Goal: Information Seeking & Learning: Learn about a topic

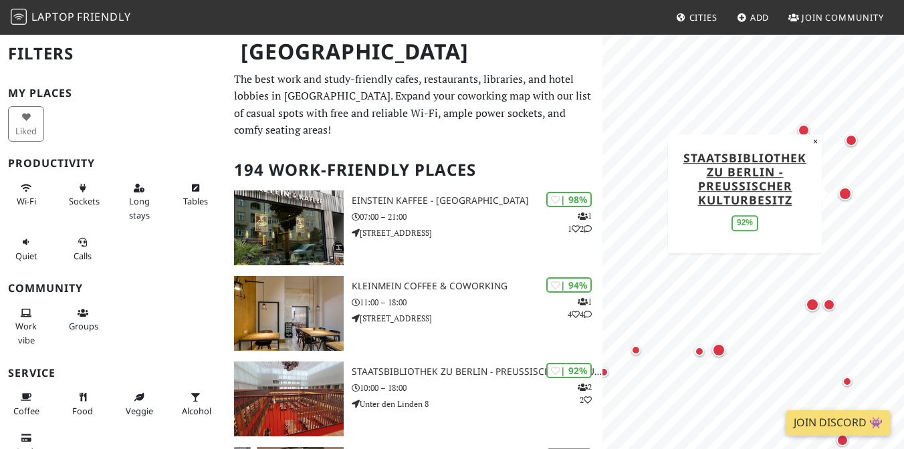
click at [849, 195] on div "Map marker" at bounding box center [845, 193] width 13 height 13
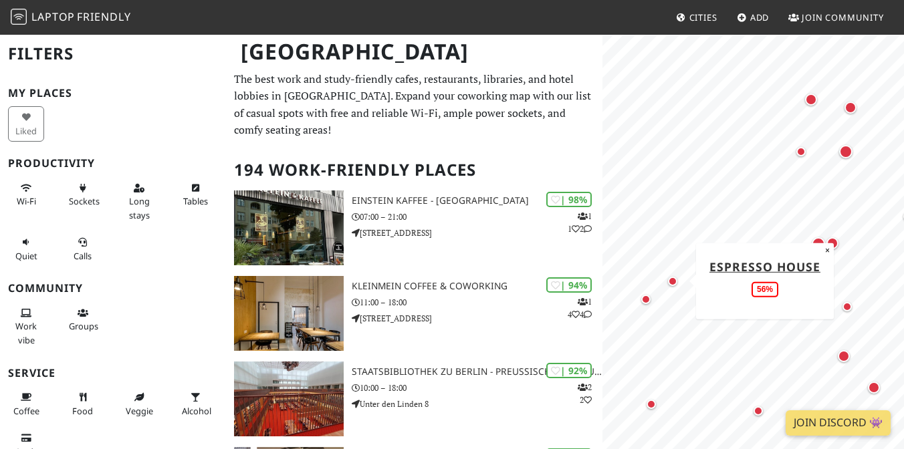
click at [674, 280] on div "Map marker" at bounding box center [672, 281] width 9 height 9
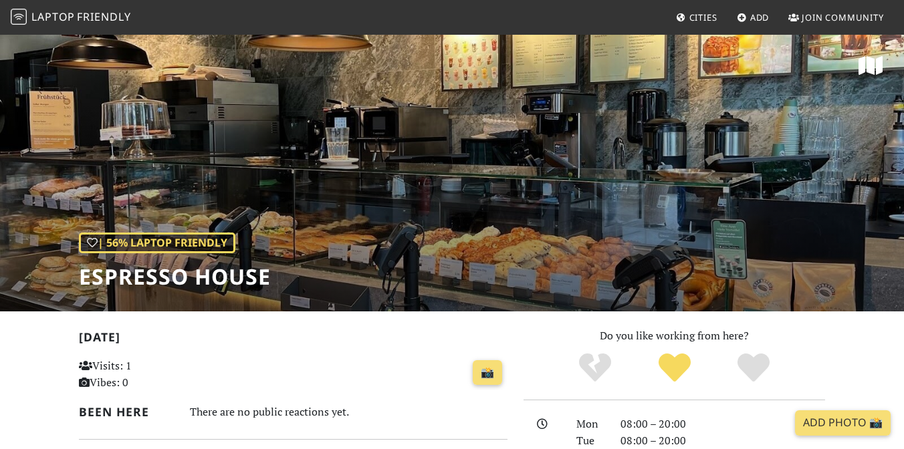
click at [360, 223] on div "| 56% Laptop Friendly Espresso House" at bounding box center [452, 172] width 904 height 278
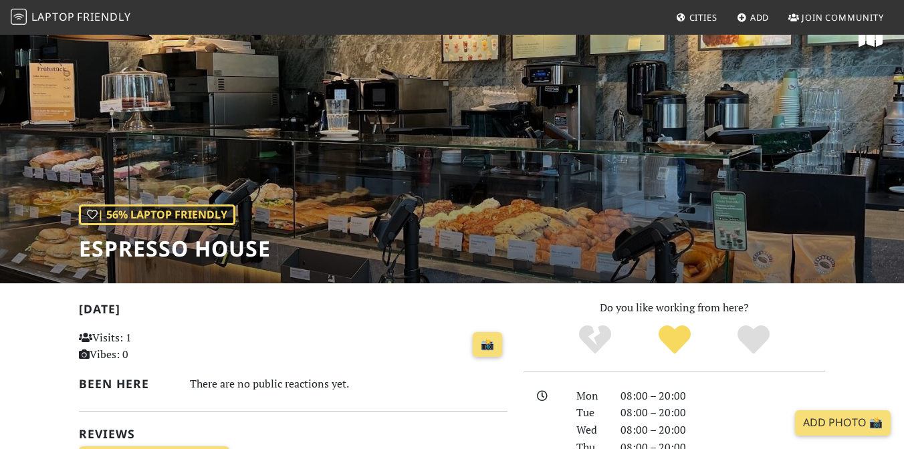
click at [332, 209] on div "| 56% Laptop Friendly Espresso House" at bounding box center [452, 144] width 904 height 278
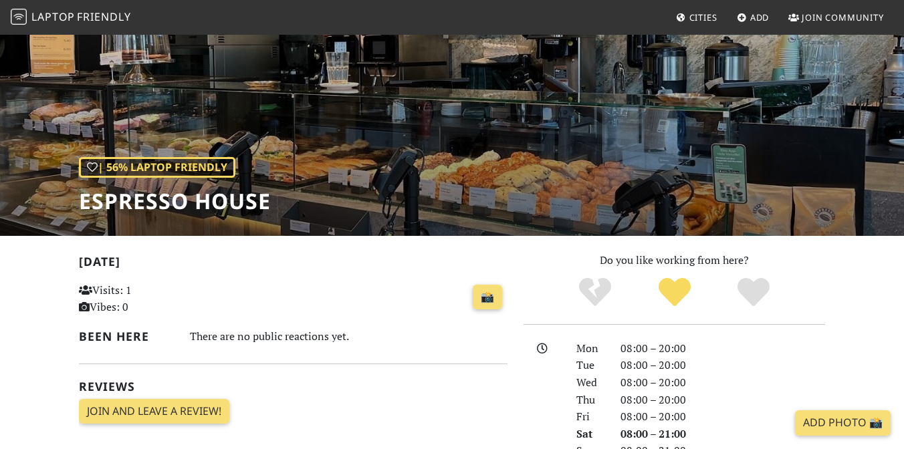
scroll to position [0, 0]
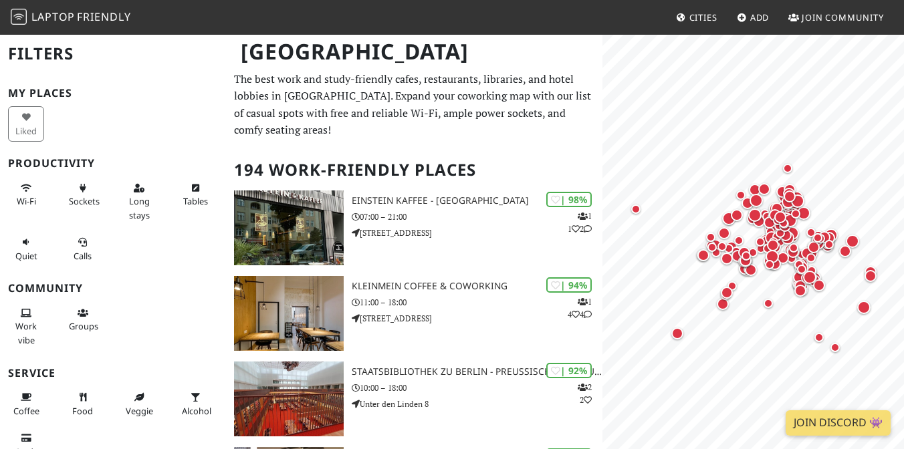
click at [322, 27] on nav "Laptop Friendly Cities Add Join Community" at bounding box center [452, 17] width 904 height 35
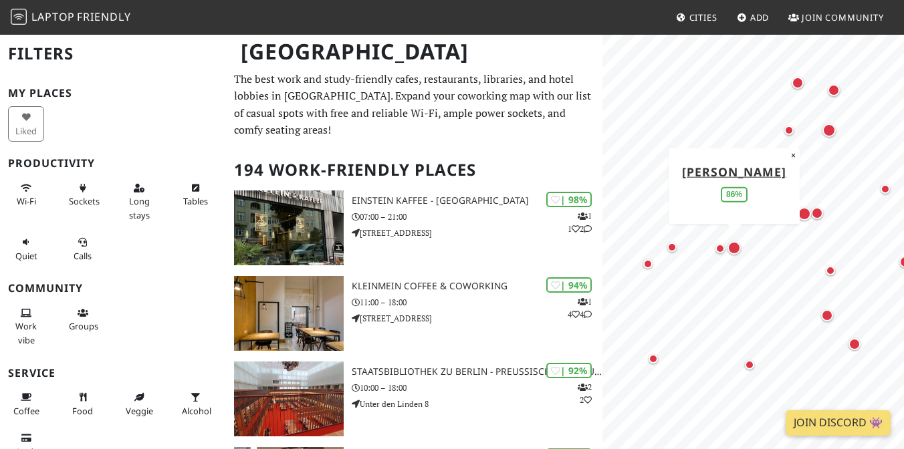
click at [738, 253] on div "Map marker" at bounding box center [734, 248] width 19 height 19
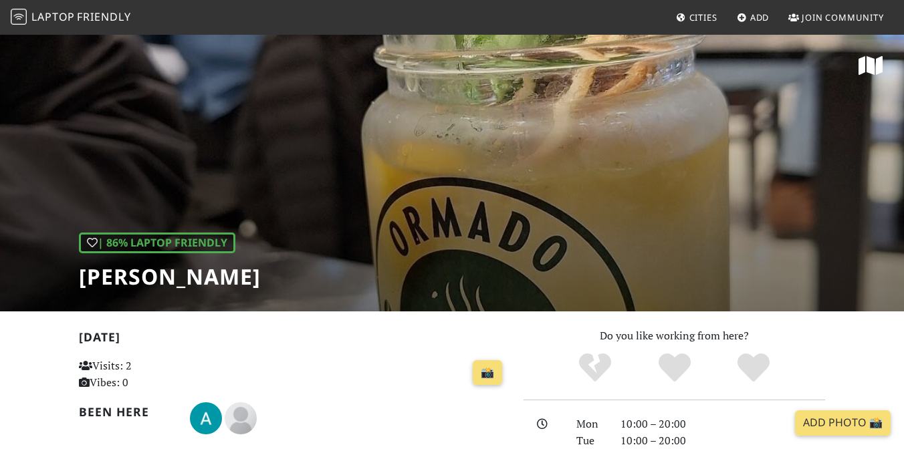
drag, startPoint x: 332, startPoint y: 276, endPoint x: 84, endPoint y: 269, distance: 247.5
click at [84, 269] on div "| 86% Laptop Friendly Ormado Kaffeehaus" at bounding box center [452, 172] width 904 height 278
copy h1 "[PERSON_NAME]"
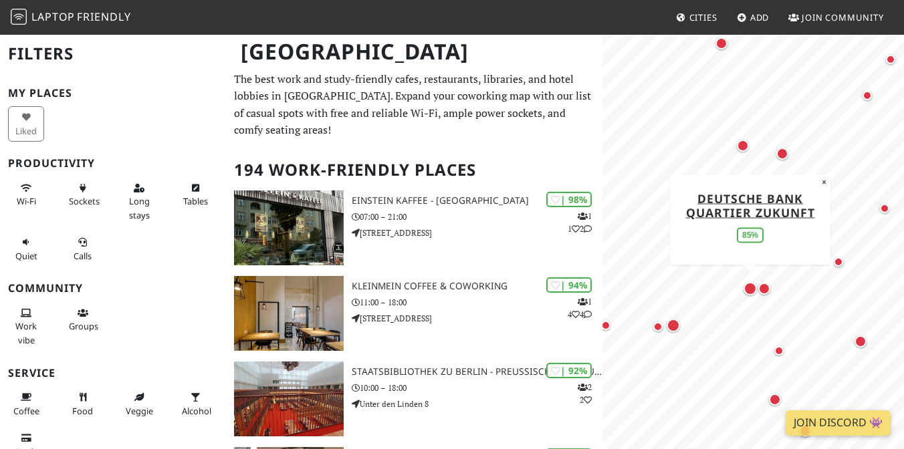
click at [745, 291] on div "Map marker" at bounding box center [750, 288] width 13 height 13
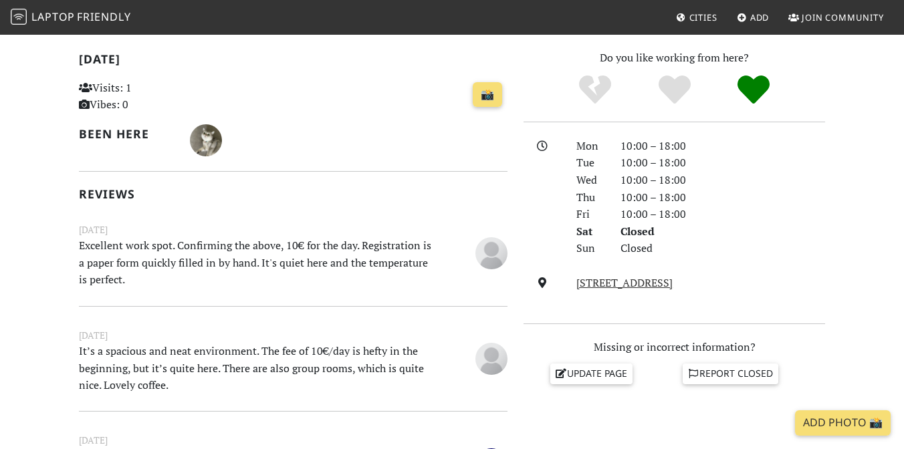
scroll to position [266, 0]
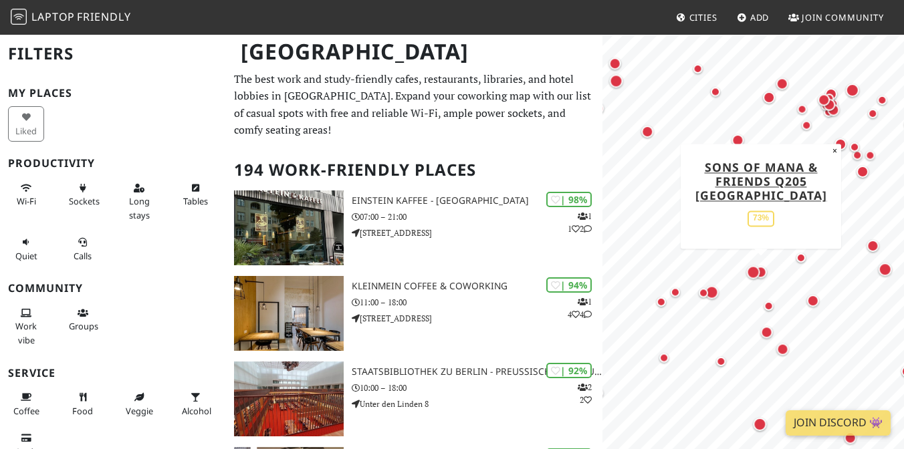
drag, startPoint x: 827, startPoint y: 276, endPoint x: 762, endPoint y: 275, distance: 64.2
click at [762, 275] on div "Map marker" at bounding box center [760, 271] width 17 height 17
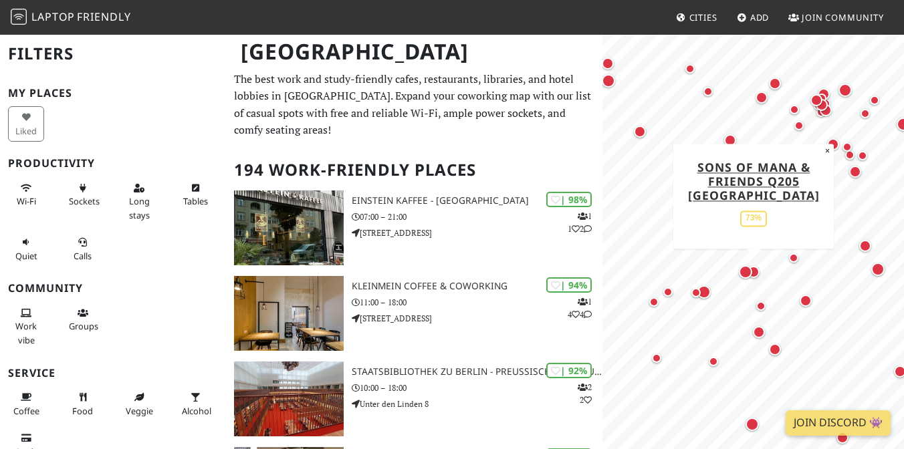
click at [756, 272] on div "Map marker" at bounding box center [754, 272] width 12 height 12
